Goal: Task Accomplishment & Management: Use online tool/utility

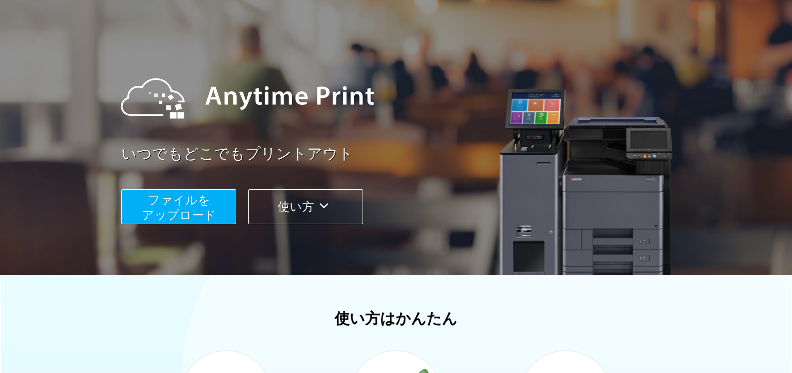
click at [284, 215] on button "使い方" at bounding box center [305, 206] width 115 height 35
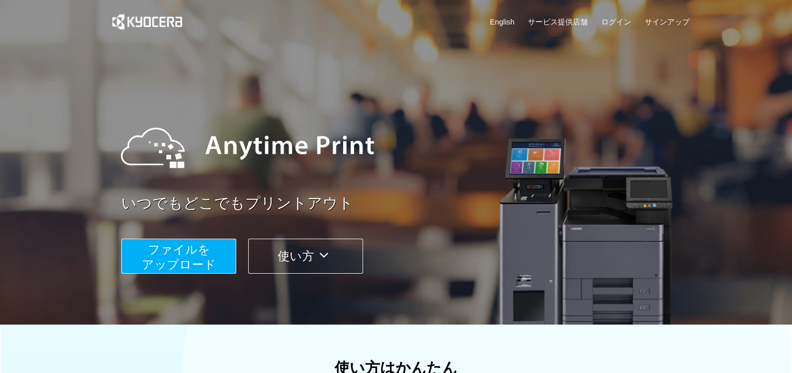
click at [202, 248] on span "ファイルを ​​アップロード" at bounding box center [179, 257] width 74 height 28
click at [573, 20] on link "サービス提供店舗" at bounding box center [558, 21] width 60 height 10
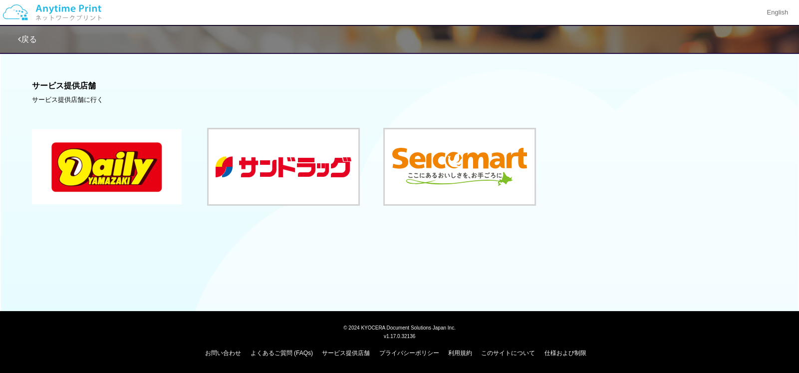
click at [153, 151] on button at bounding box center [107, 166] width 150 height 75
click at [26, 41] on link "戻る" at bounding box center [27, 39] width 19 height 8
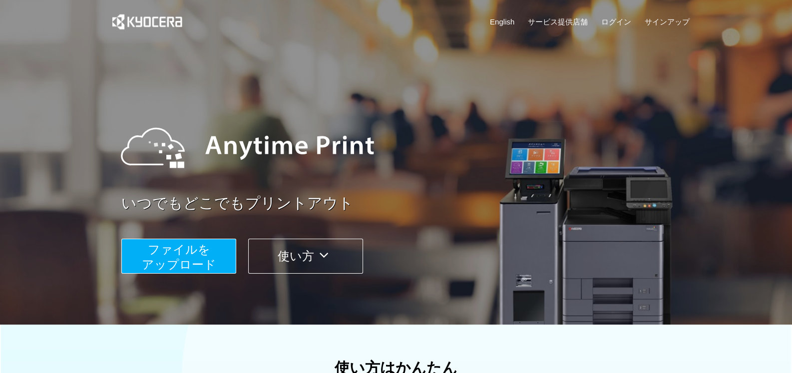
click at [189, 254] on span "ファイルを ​​アップロード" at bounding box center [179, 257] width 74 height 28
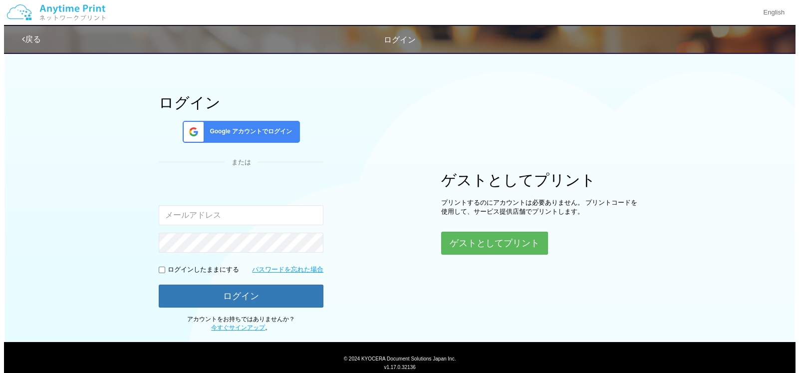
scroll to position [49, 0]
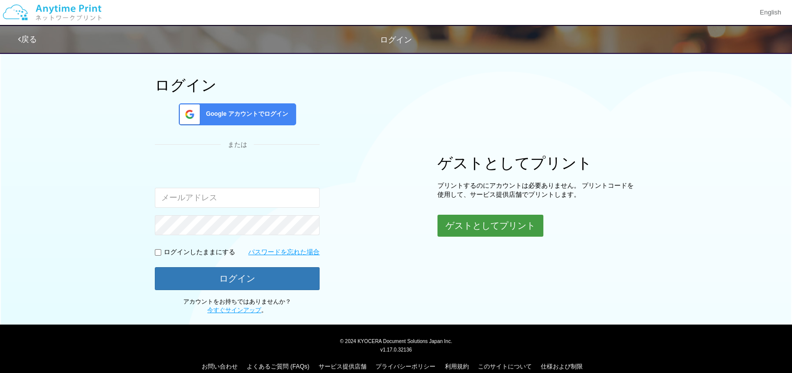
click at [476, 223] on button "ゲストとしてプリント" at bounding box center [490, 226] width 106 height 22
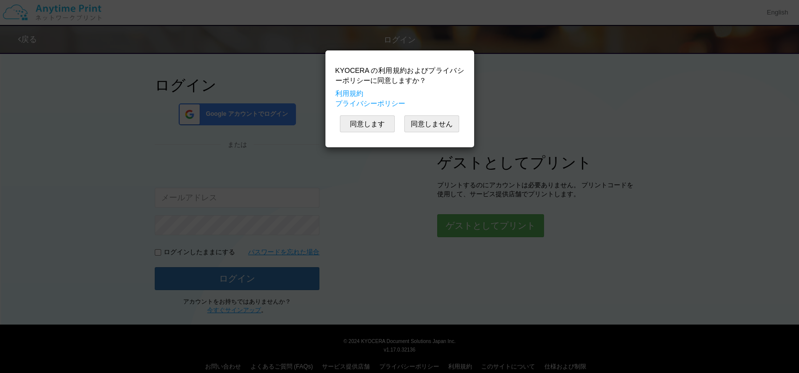
click at [355, 132] on div "KYOCERA の利用規約およびプライバシーポリシーに同意しますか？ 利用規約 プライバシーポリシー 同意します 同意しません" at bounding box center [400, 98] width 139 height 87
click at [361, 125] on button "同意します" at bounding box center [367, 123] width 55 height 17
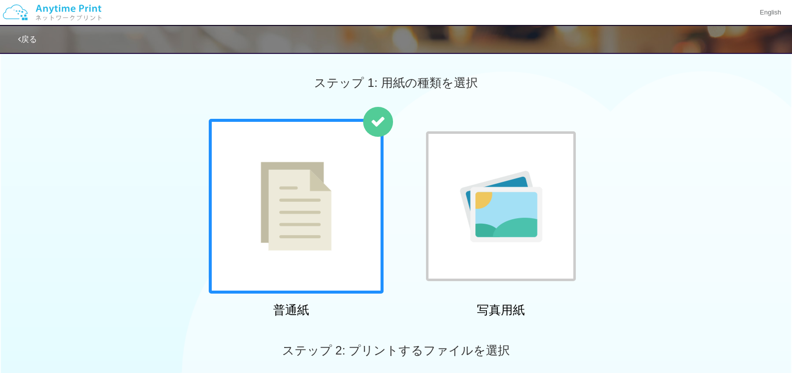
click at [504, 188] on img at bounding box center [501, 206] width 82 height 71
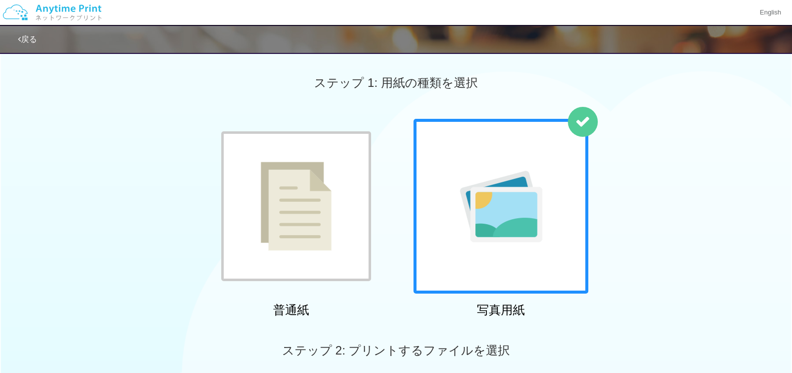
click at [504, 188] on img at bounding box center [501, 206] width 82 height 71
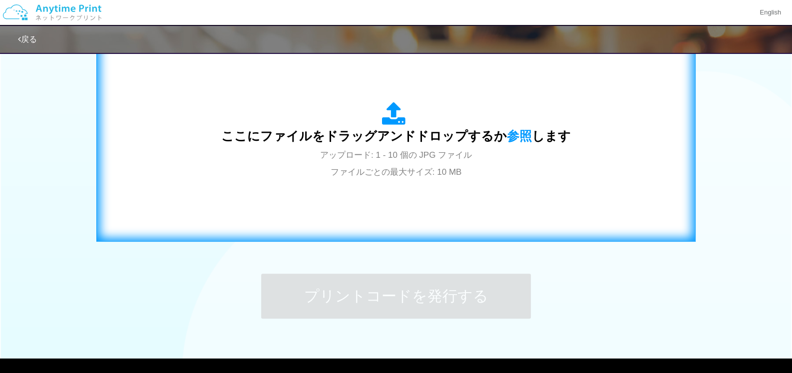
scroll to position [337, 0]
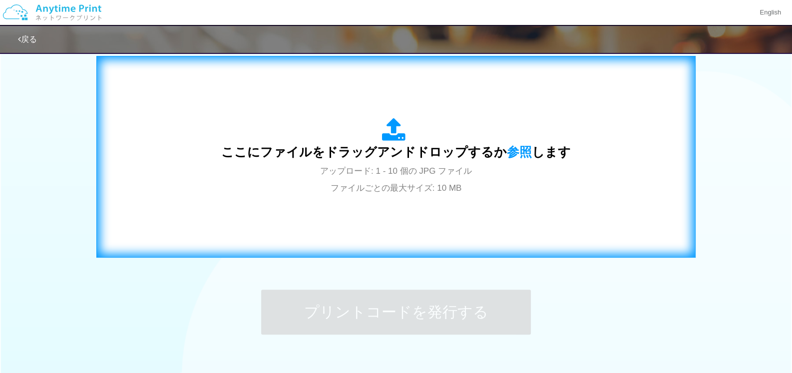
drag, startPoint x: 73, startPoint y: 214, endPoint x: 139, endPoint y: 182, distance: 73.2
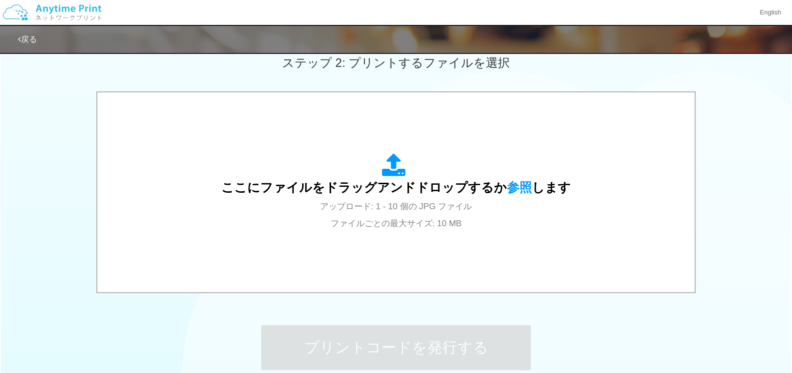
scroll to position [300, 0]
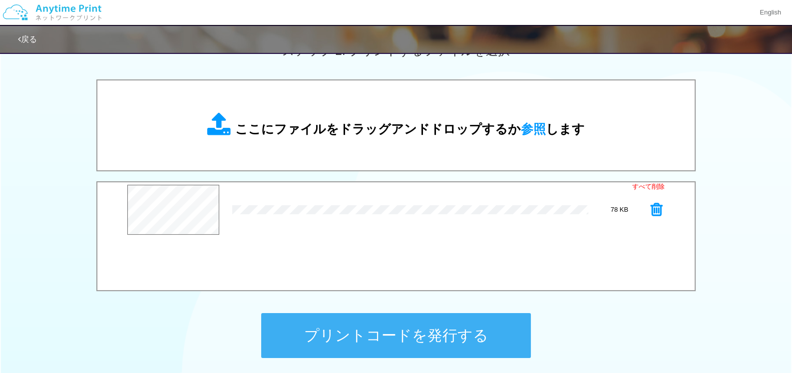
click at [317, 325] on button "プリントコードを発行する" at bounding box center [396, 335] width 270 height 45
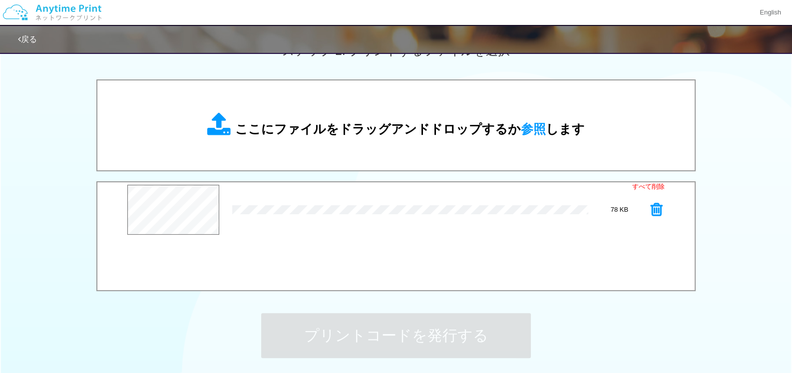
scroll to position [0, 0]
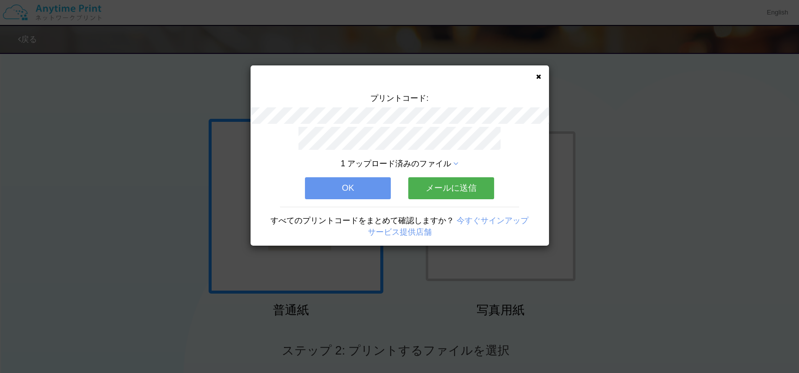
click at [378, 185] on button "OK" at bounding box center [348, 188] width 86 height 22
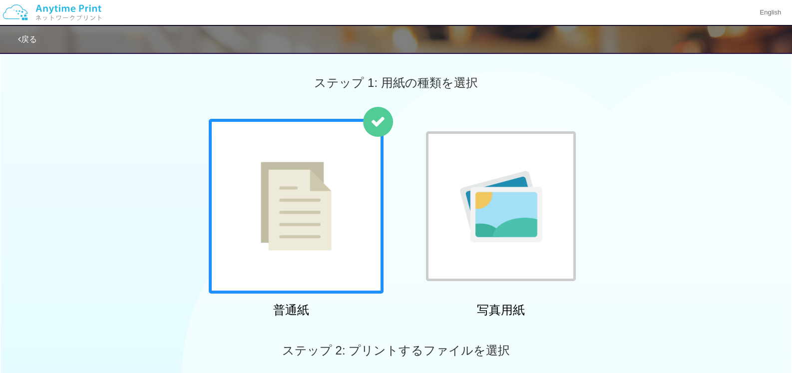
click at [479, 211] on img at bounding box center [501, 206] width 82 height 71
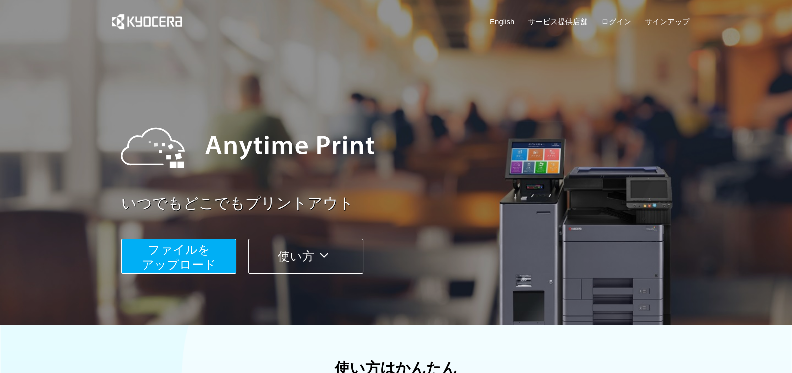
drag, startPoint x: 185, startPoint y: 245, endPoint x: 168, endPoint y: 249, distance: 17.0
click at [168, 249] on span "ファイルを ​​アップロード" at bounding box center [179, 257] width 74 height 28
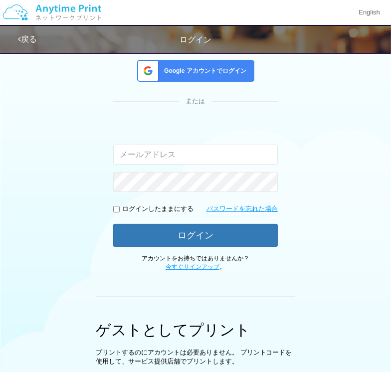
scroll to position [236, 0]
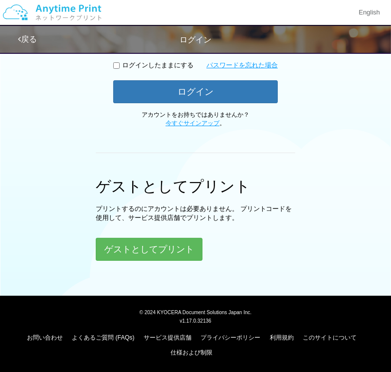
click at [202, 244] on div "ゲストとしてプリント プリントするのにアカウントは必要ありません。 プリントコードを使用して、サービス提供店舗でプリントします。 ゲストとしてプリント" at bounding box center [196, 219] width 200 height 83
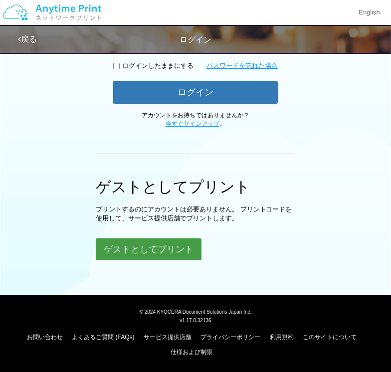
scroll to position [235, 0]
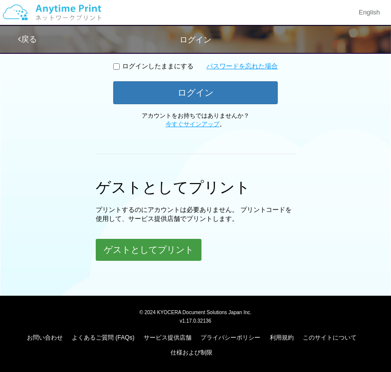
click at [165, 250] on button "ゲストとしてプリント" at bounding box center [149, 250] width 106 height 22
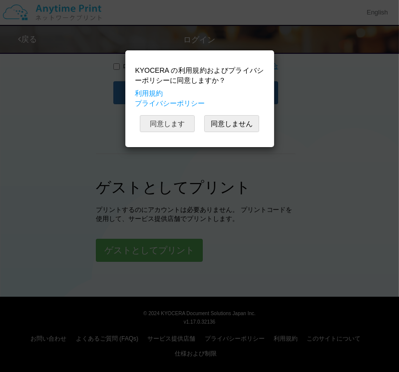
click at [177, 126] on button "同意します" at bounding box center [167, 123] width 55 height 17
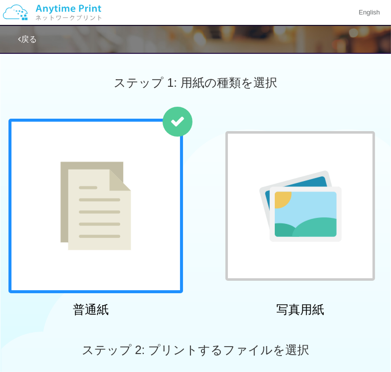
click at [292, 249] on div at bounding box center [301, 206] width 150 height 150
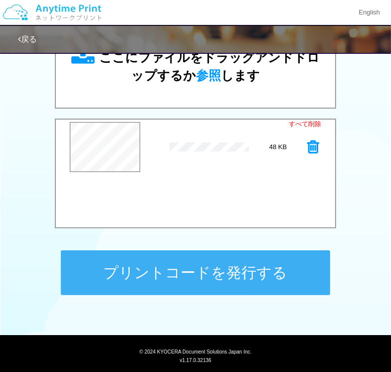
scroll to position [401, 0]
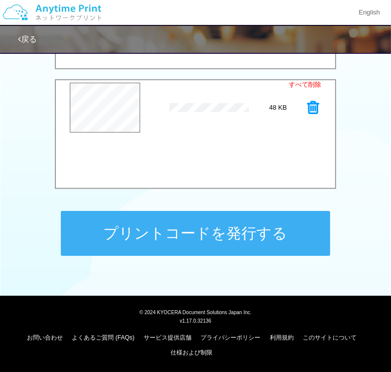
click at [102, 233] on button "プリントコードを発行する" at bounding box center [196, 233] width 270 height 45
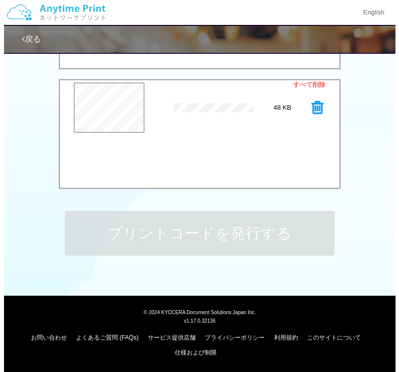
scroll to position [0, 0]
